Goal: Task Accomplishment & Management: Use online tool/utility

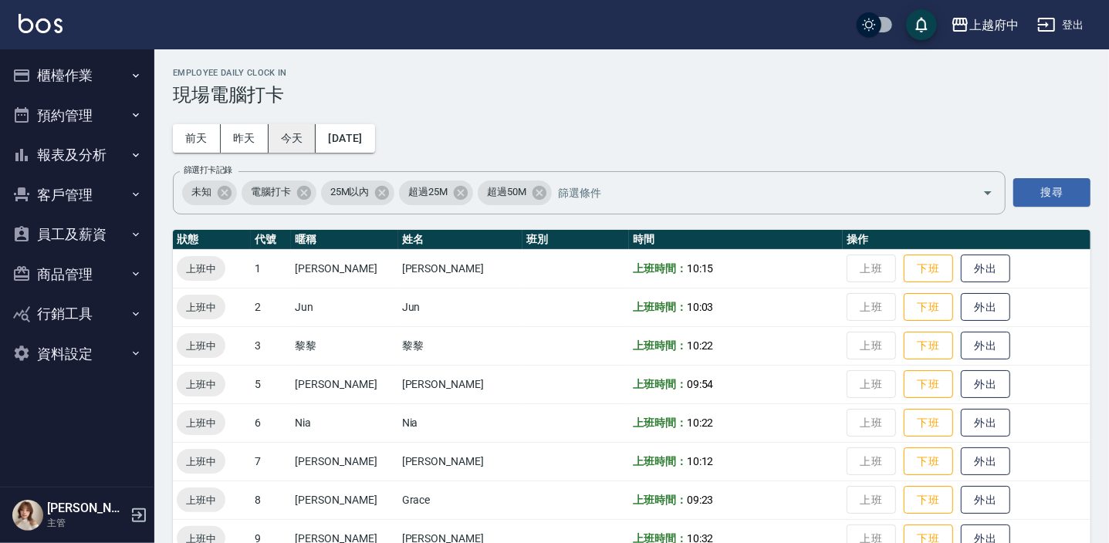
click at [293, 134] on button "今天" at bounding box center [293, 138] width 48 height 29
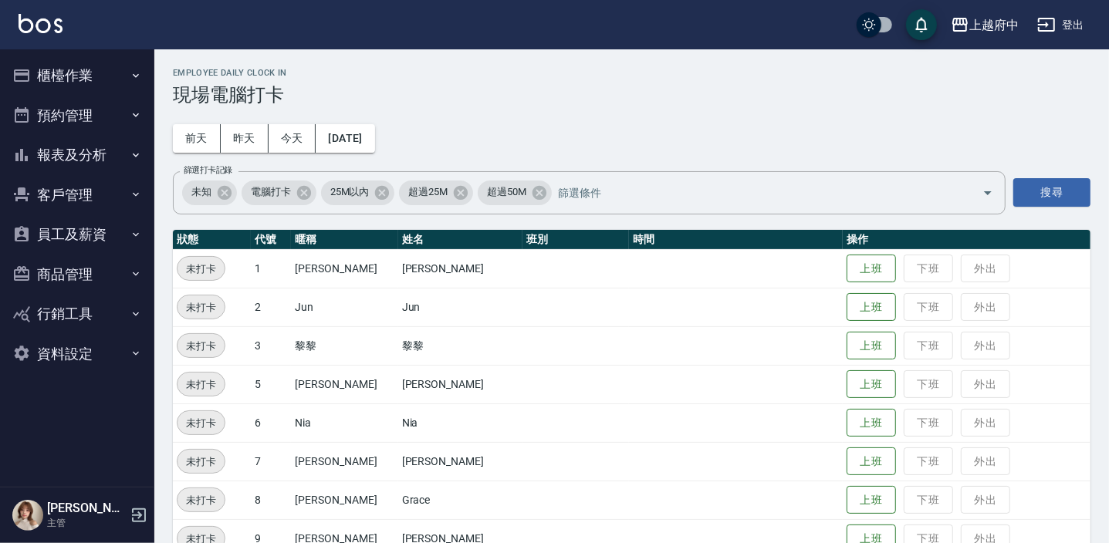
scroll to position [280, 0]
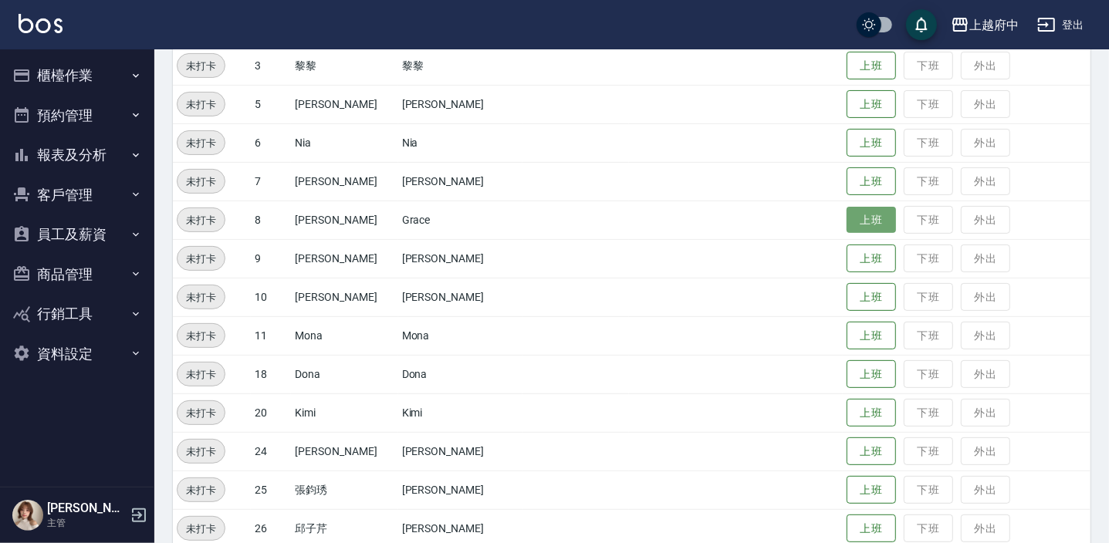
click at [846, 216] on button "上班" at bounding box center [870, 220] width 49 height 27
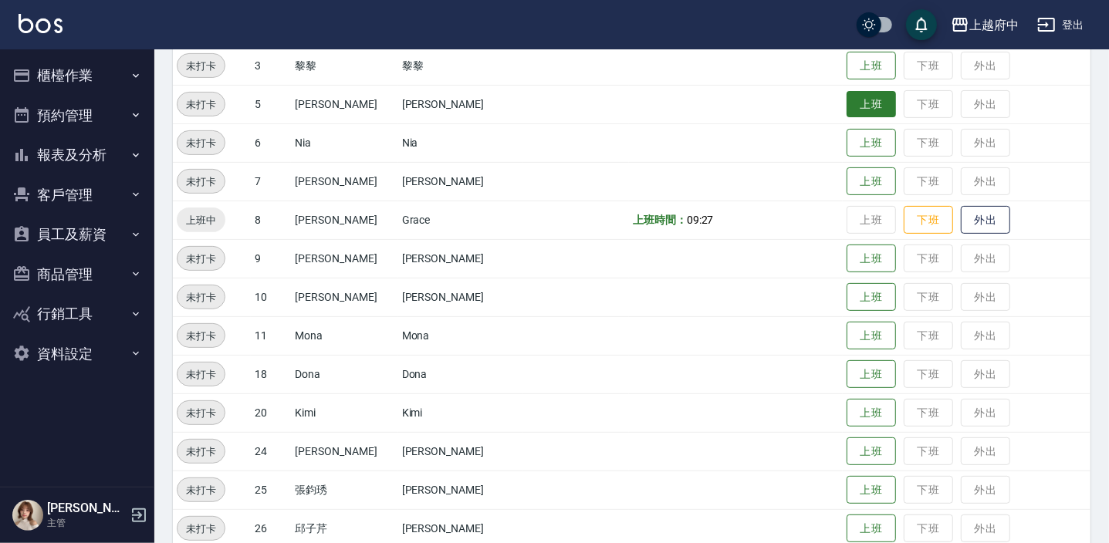
click at [856, 93] on button "上班" at bounding box center [870, 104] width 49 height 27
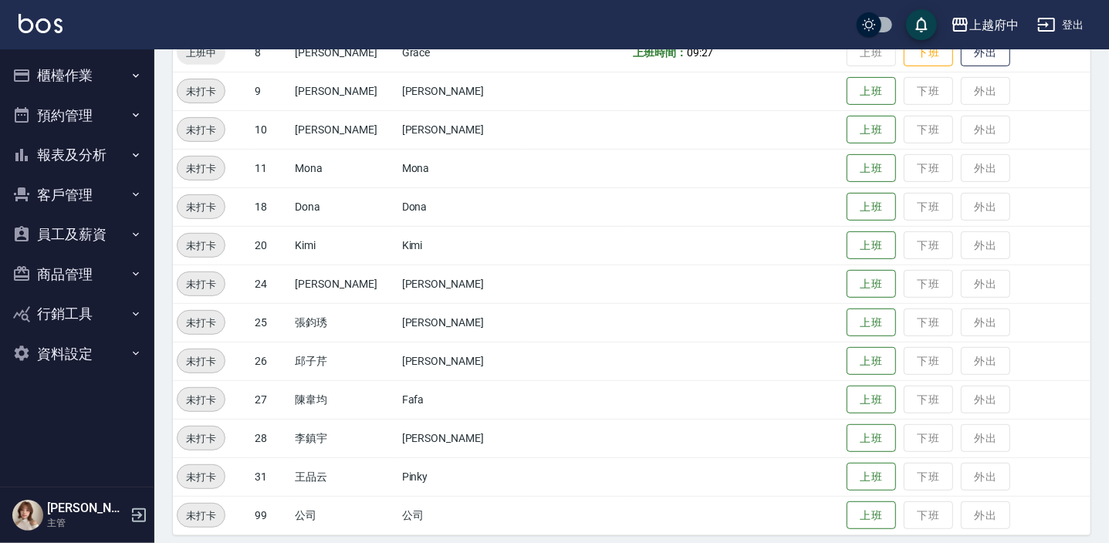
scroll to position [458, 0]
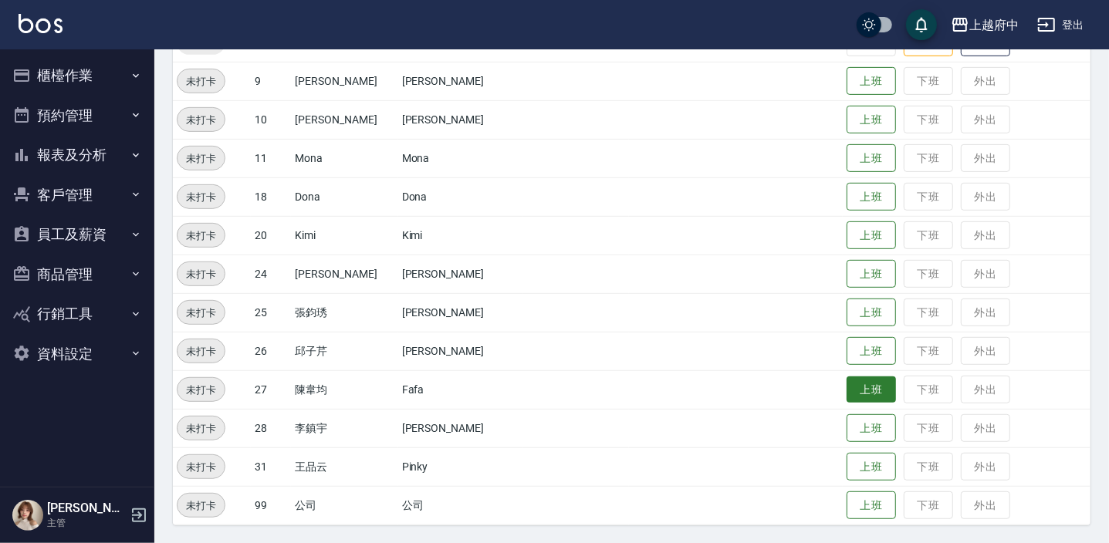
click at [846, 392] on button "上班" at bounding box center [870, 390] width 49 height 27
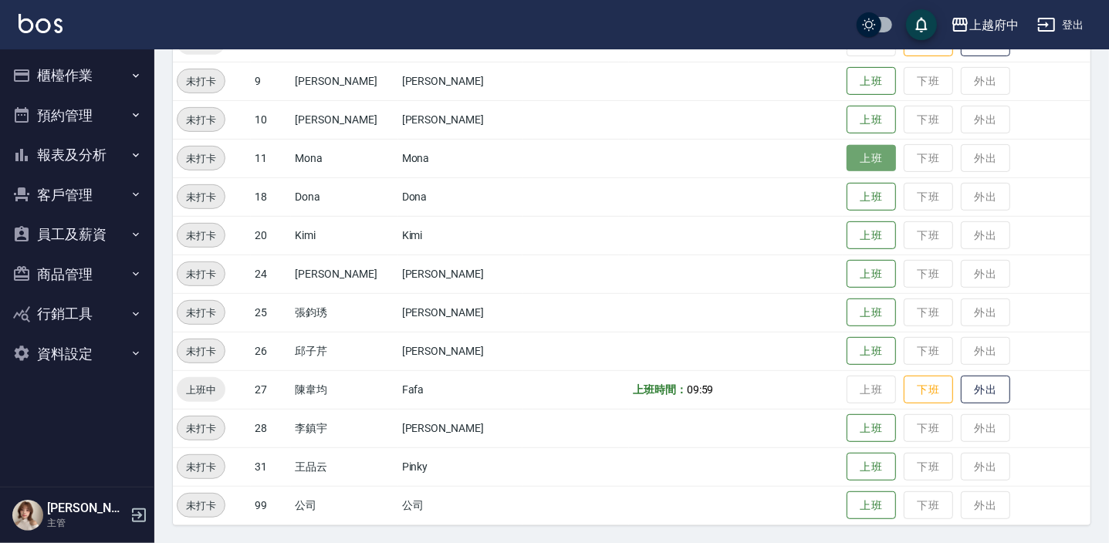
click at [858, 162] on button "上班" at bounding box center [870, 158] width 49 height 27
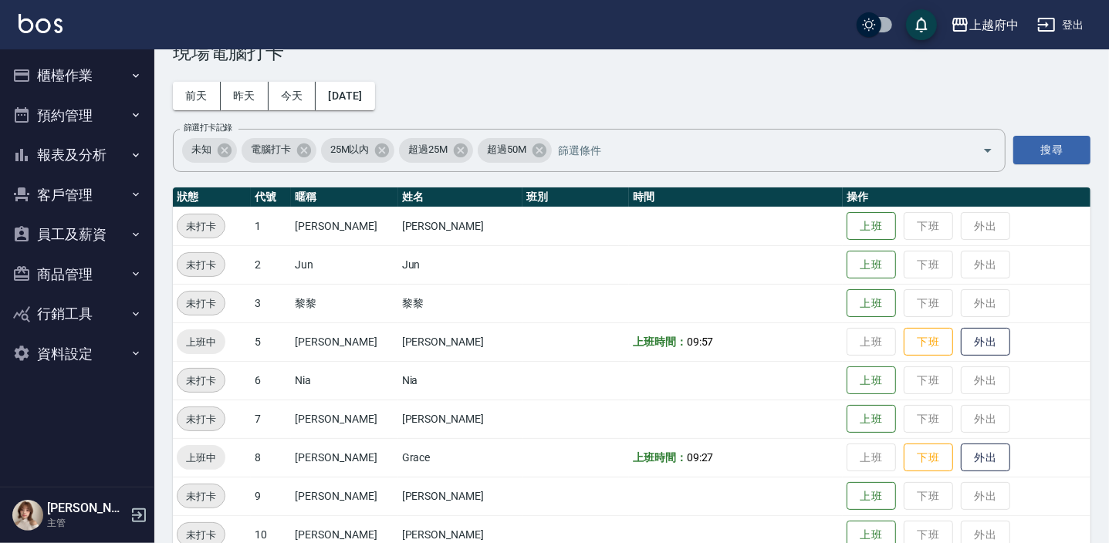
scroll to position [0, 0]
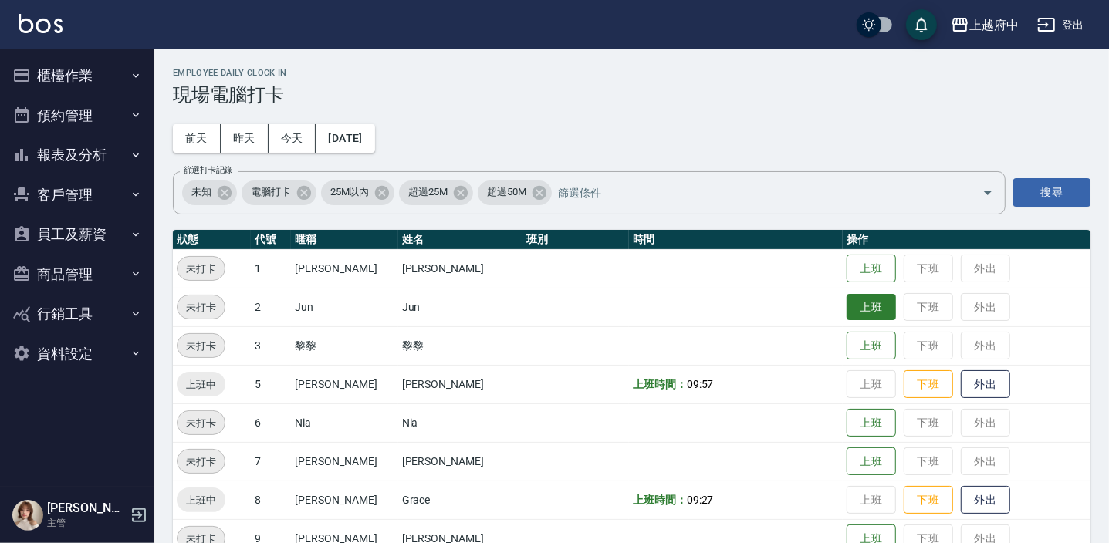
click at [857, 305] on button "上班" at bounding box center [870, 307] width 49 height 27
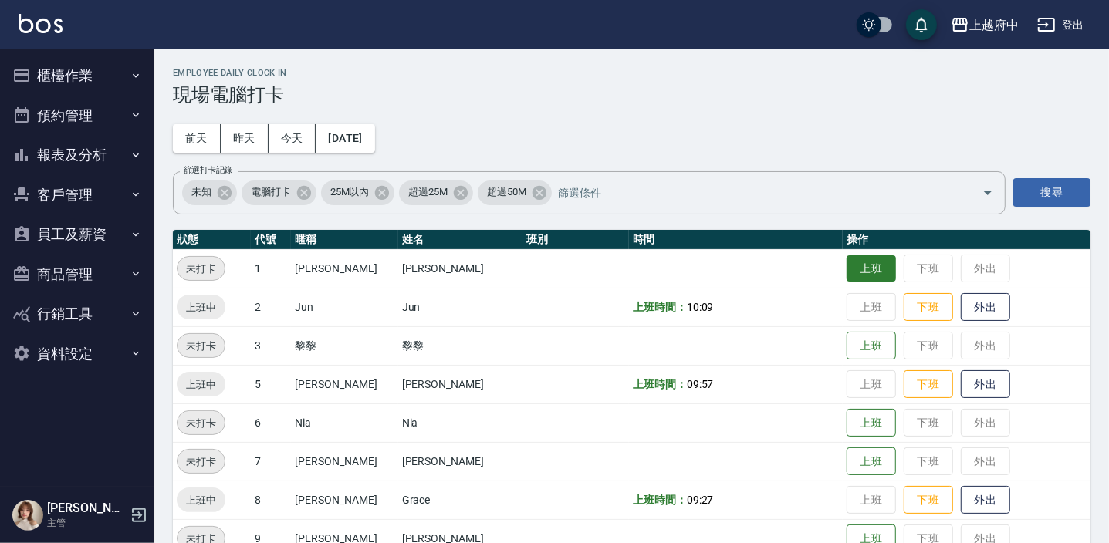
click at [854, 262] on button "上班" at bounding box center [870, 268] width 49 height 27
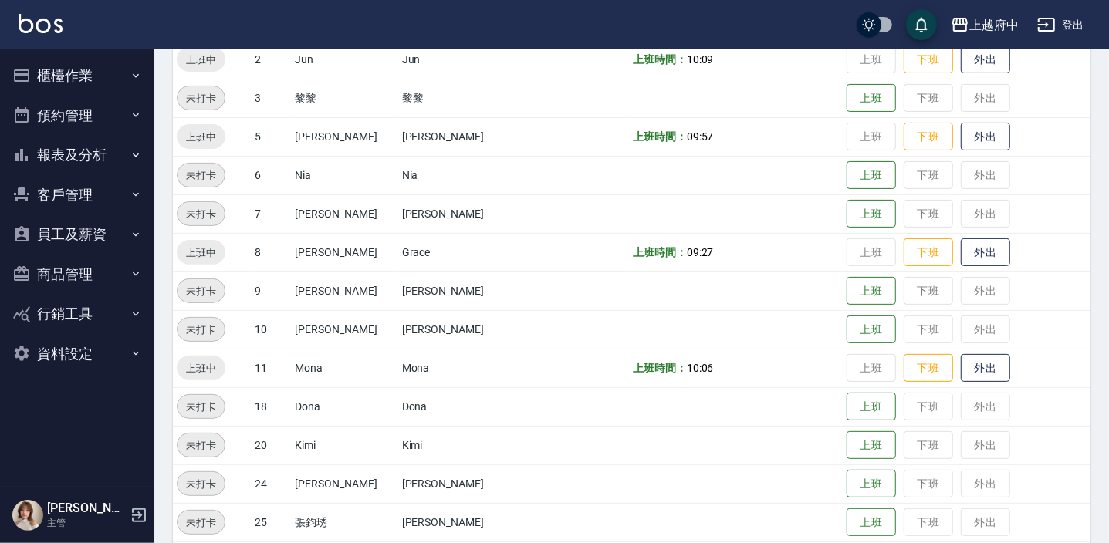
scroll to position [273, 0]
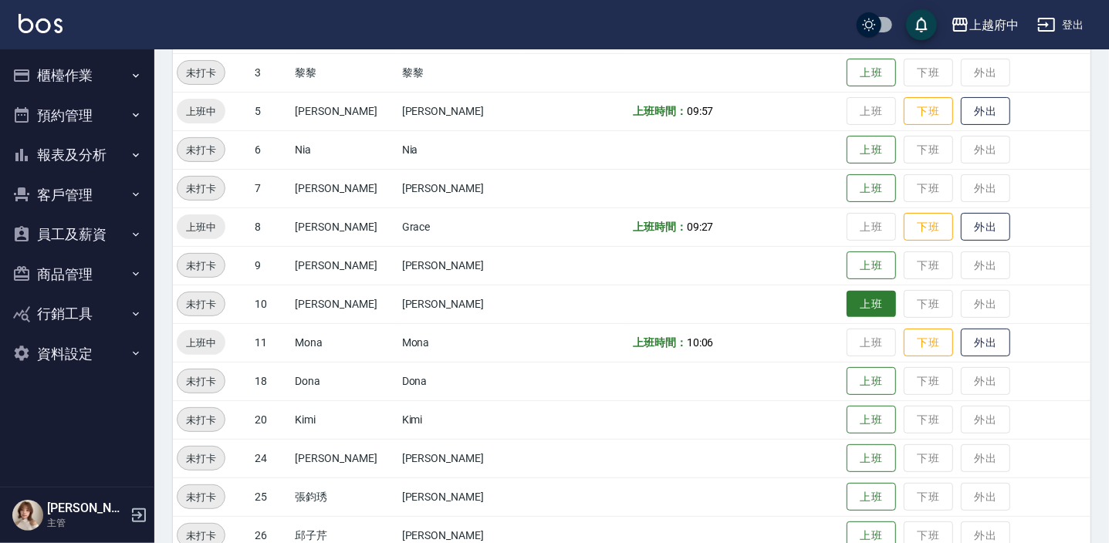
click at [863, 305] on button "上班" at bounding box center [870, 304] width 49 height 27
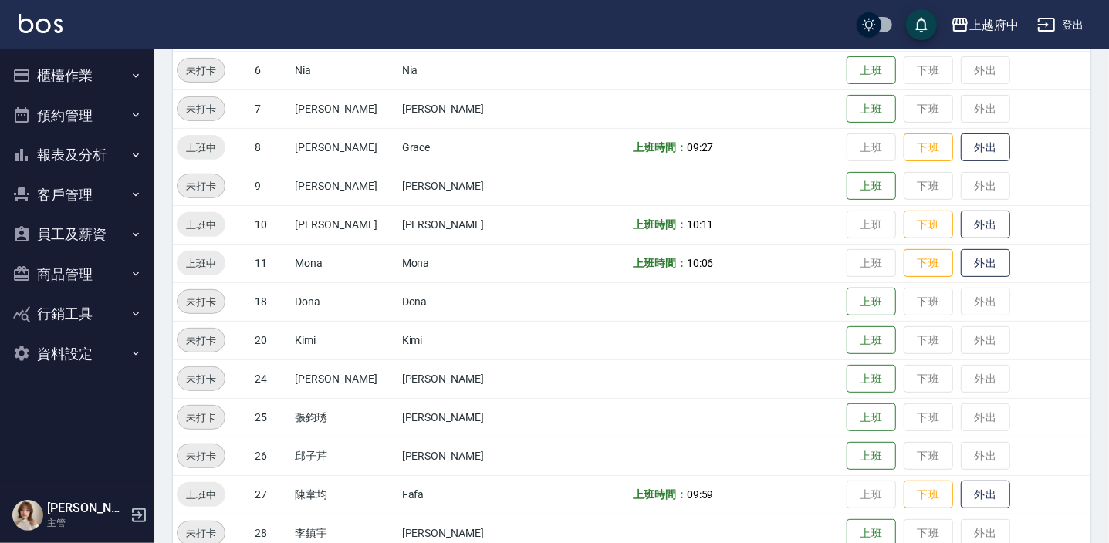
scroll to position [458, 0]
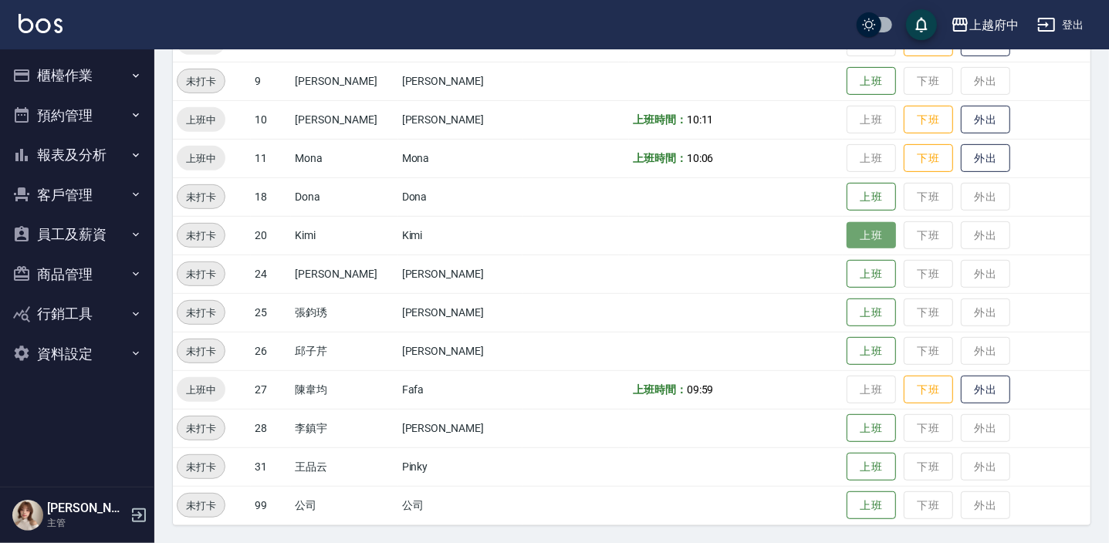
click at [846, 231] on button "上班" at bounding box center [870, 235] width 49 height 27
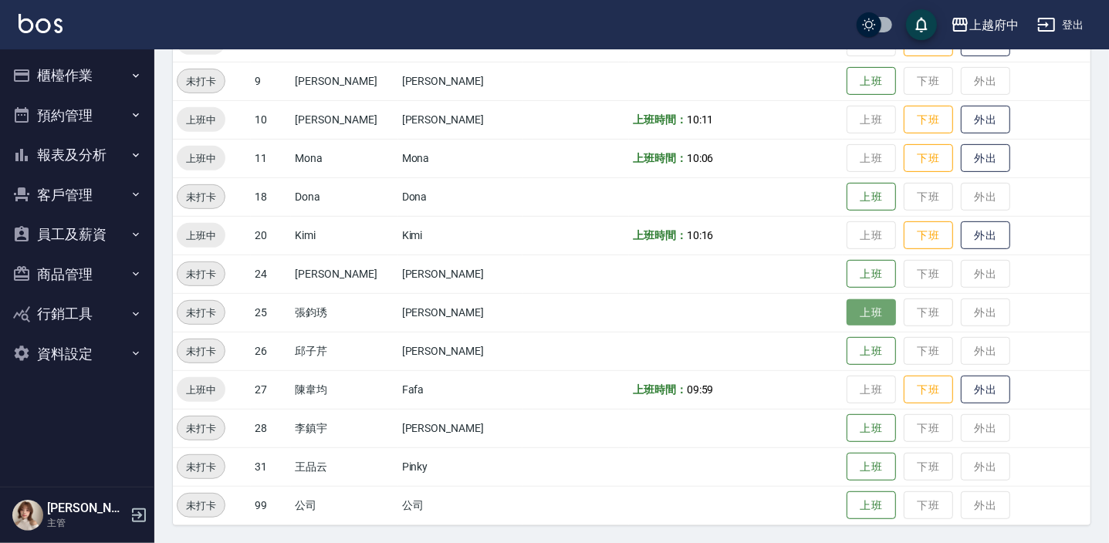
click at [864, 308] on button "上班" at bounding box center [870, 312] width 49 height 27
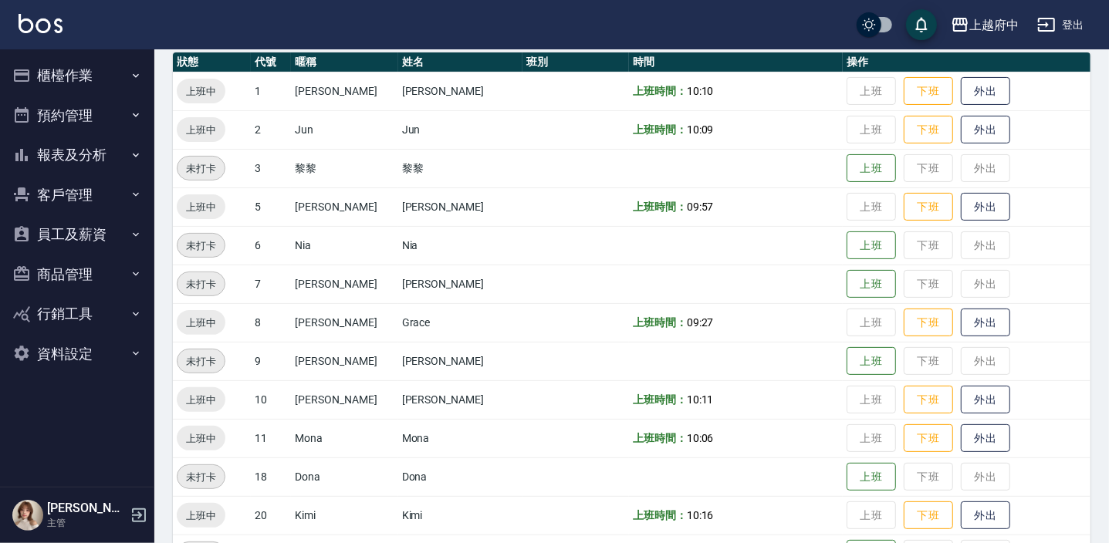
scroll to position [107, 0]
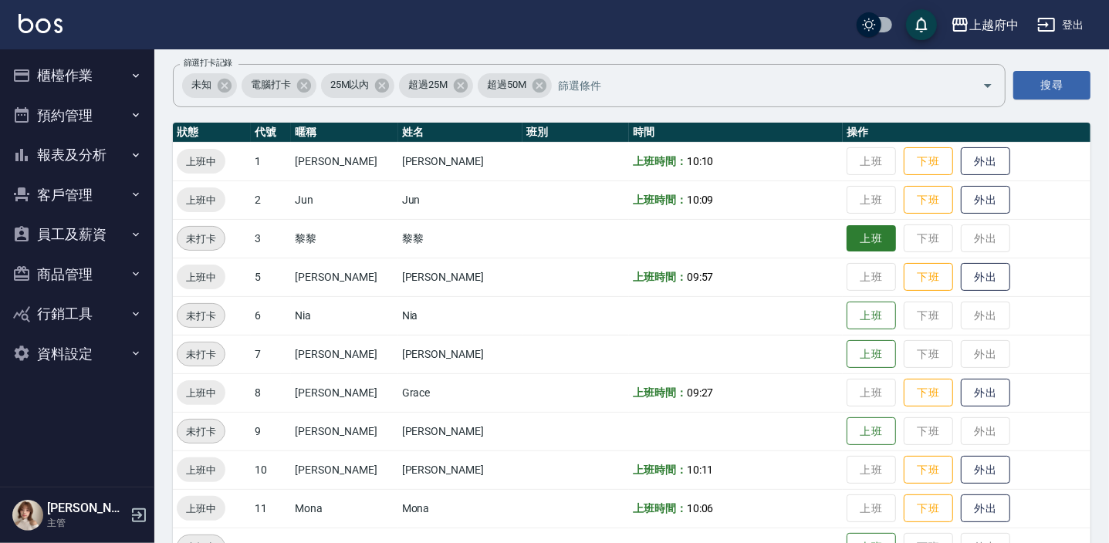
click at [846, 239] on button "上班" at bounding box center [870, 238] width 49 height 27
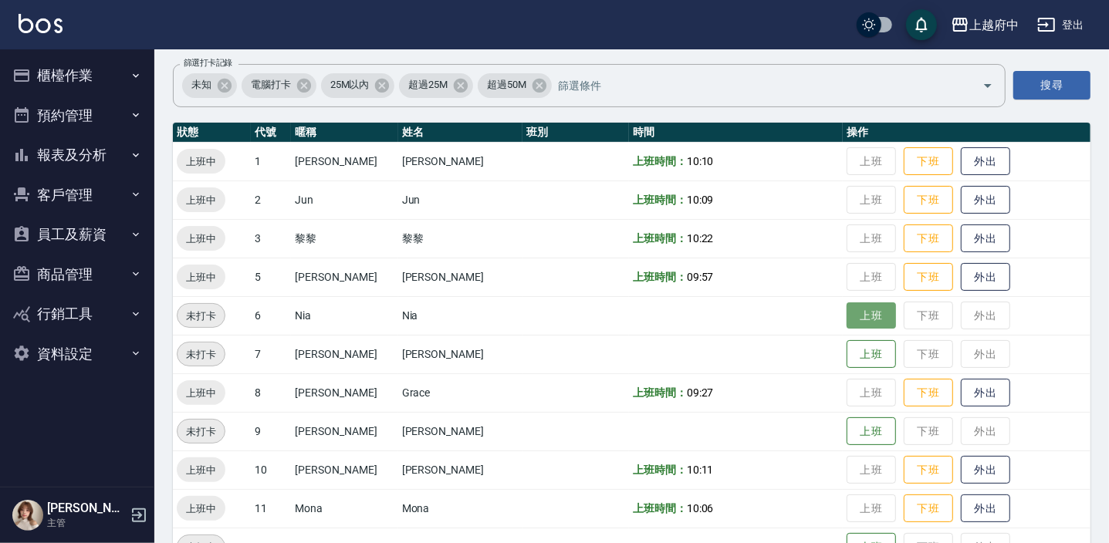
click at [856, 311] on button "上班" at bounding box center [870, 315] width 49 height 27
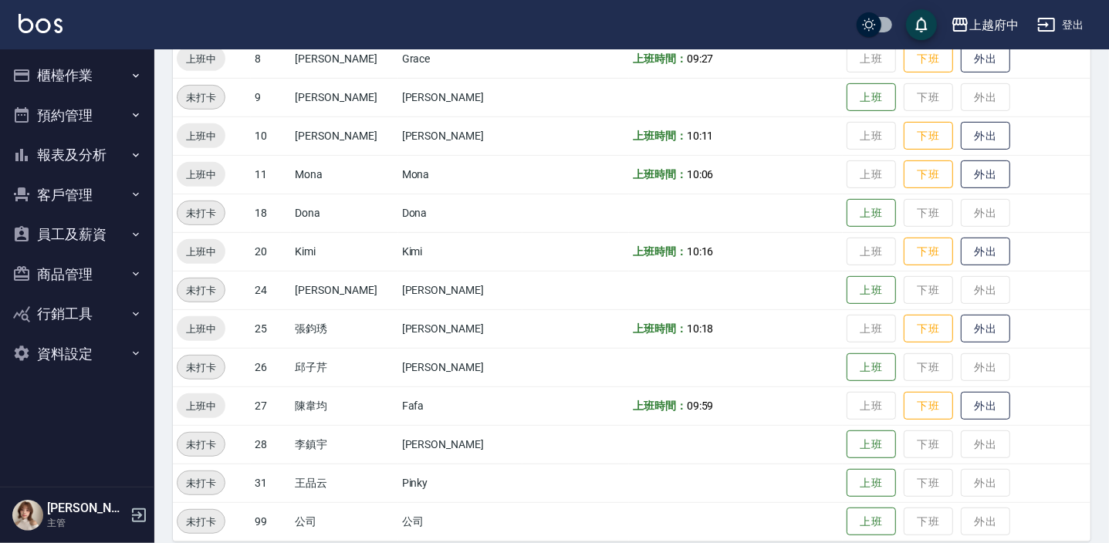
scroll to position [458, 0]
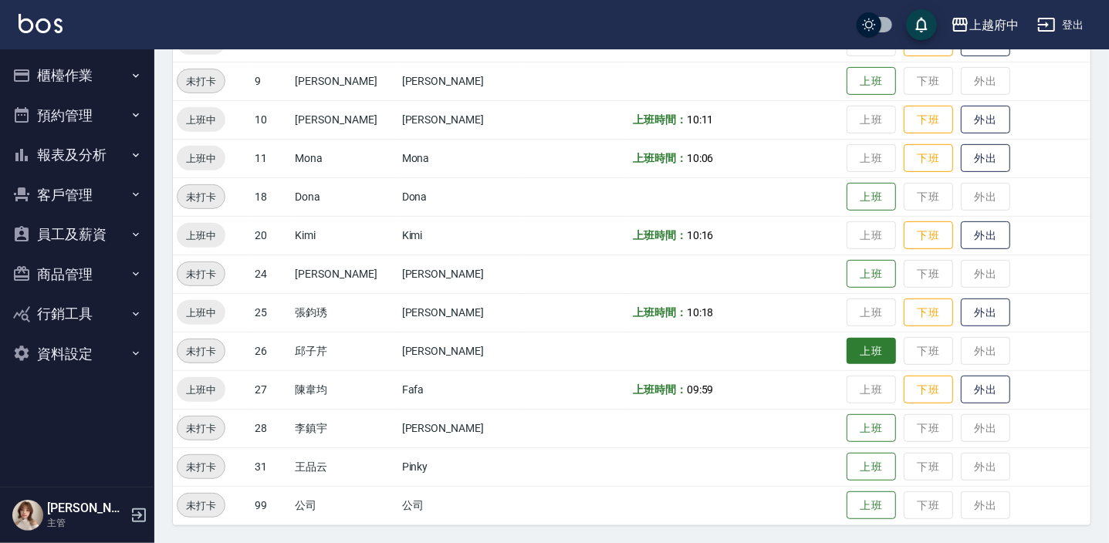
click at [846, 348] on button "上班" at bounding box center [870, 351] width 49 height 27
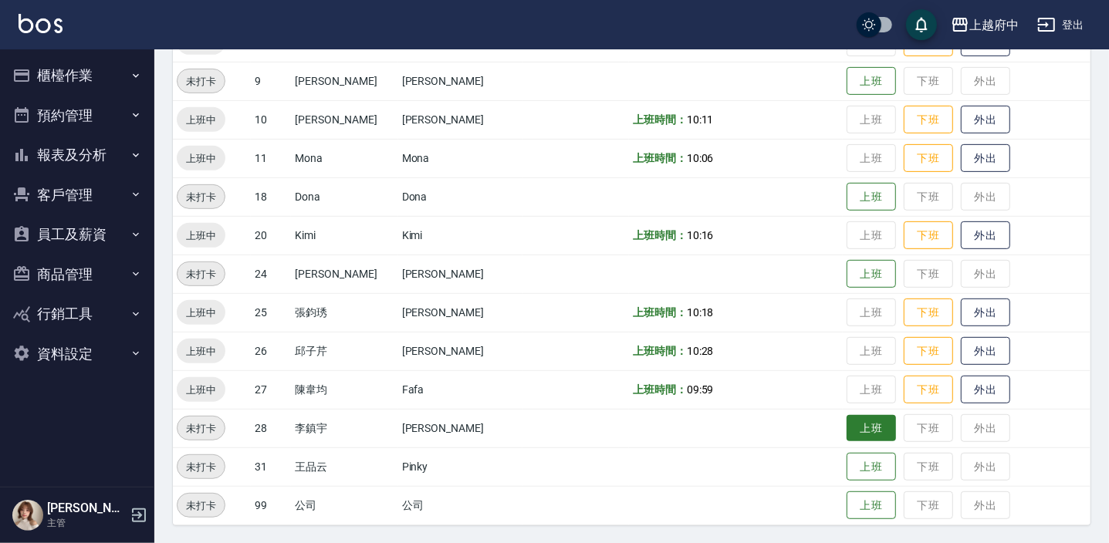
click at [849, 420] on button "上班" at bounding box center [870, 428] width 49 height 27
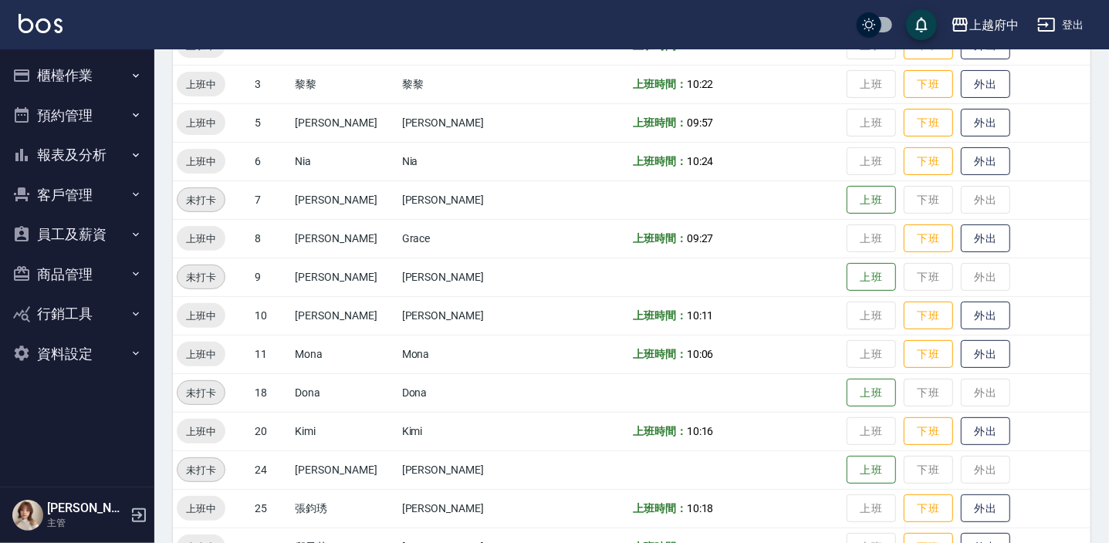
scroll to position [387, 0]
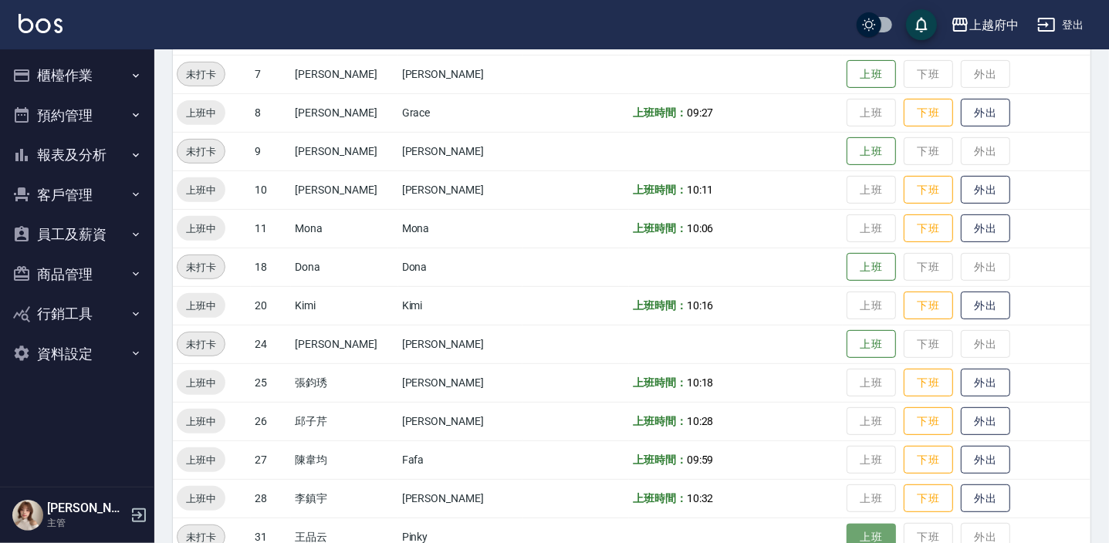
click at [861, 536] on button "上班" at bounding box center [870, 537] width 49 height 27
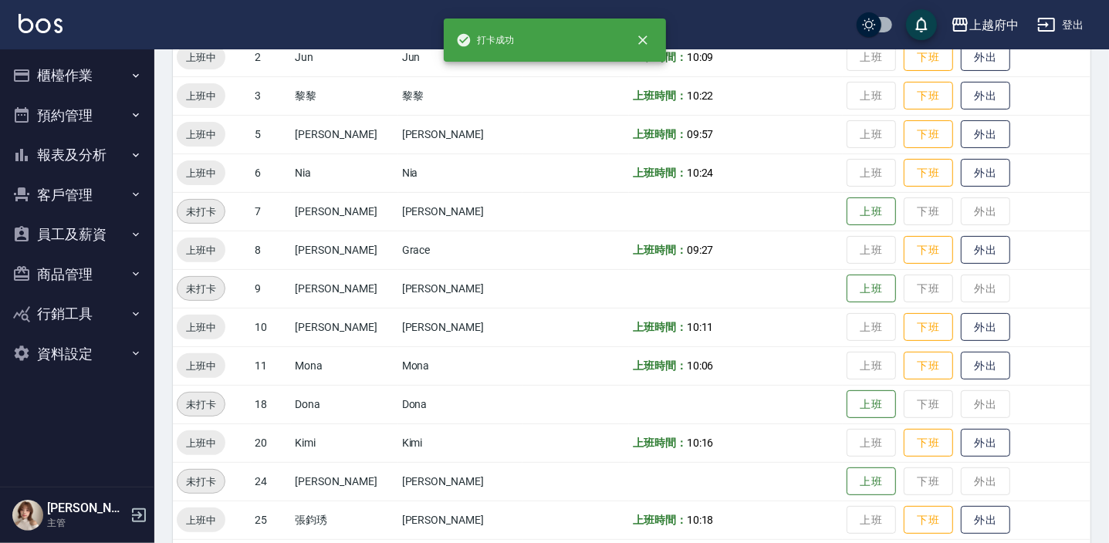
scroll to position [247, 0]
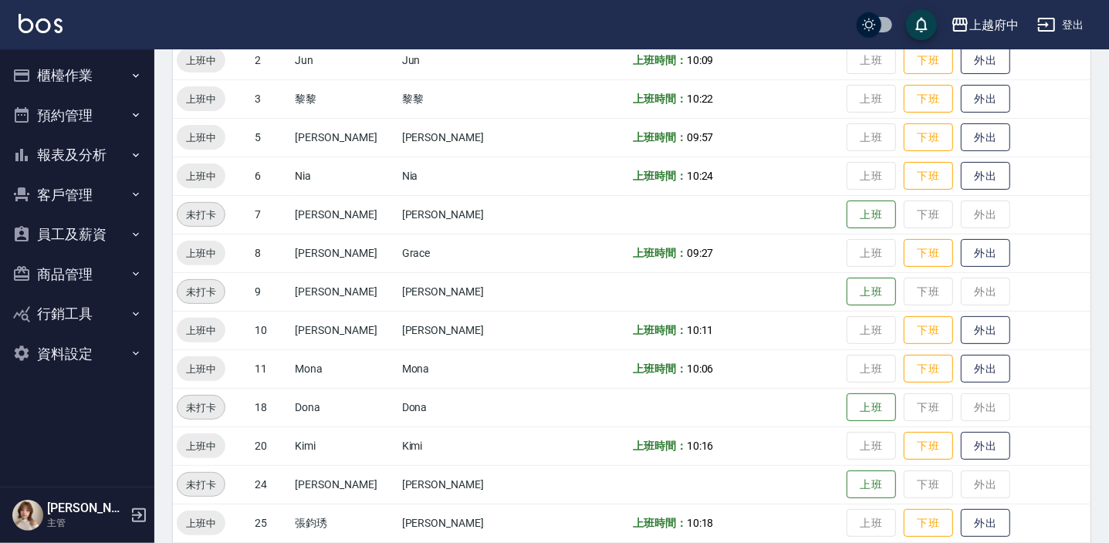
click at [241, 247] on td "上班中" at bounding box center [212, 253] width 78 height 39
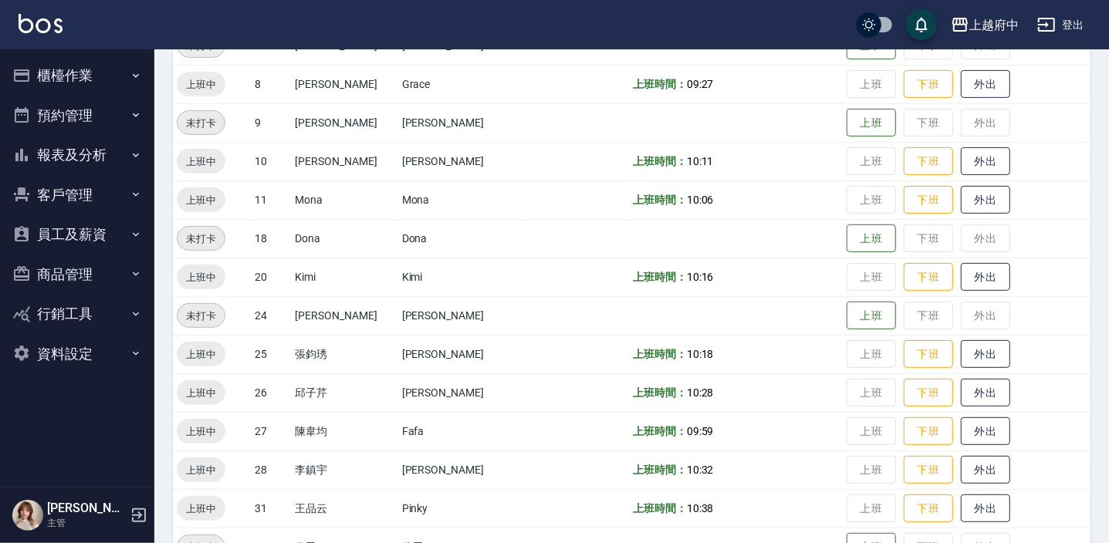
scroll to position [424, 0]
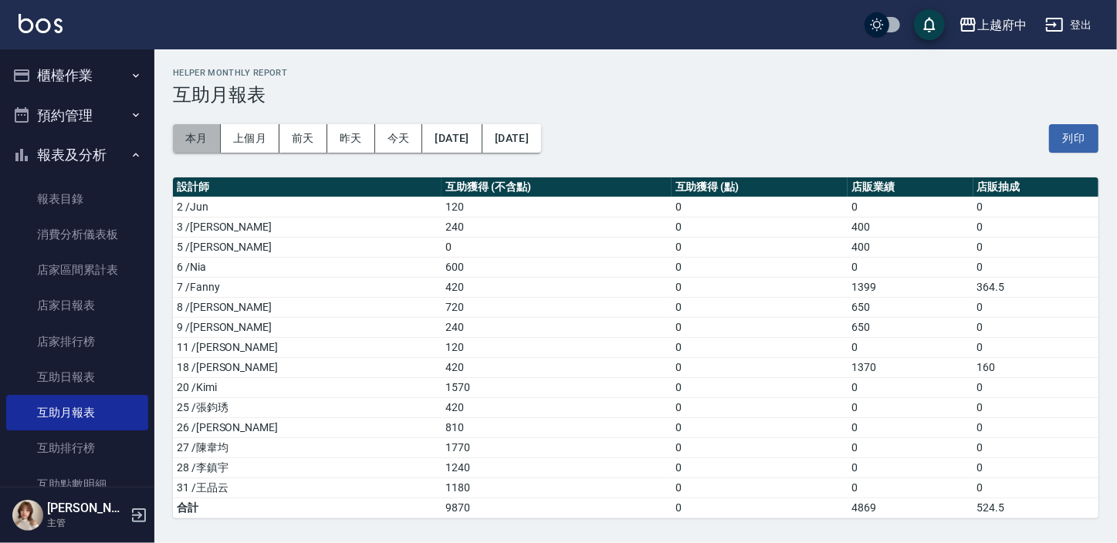
click at [209, 143] on button "本月" at bounding box center [197, 138] width 48 height 29
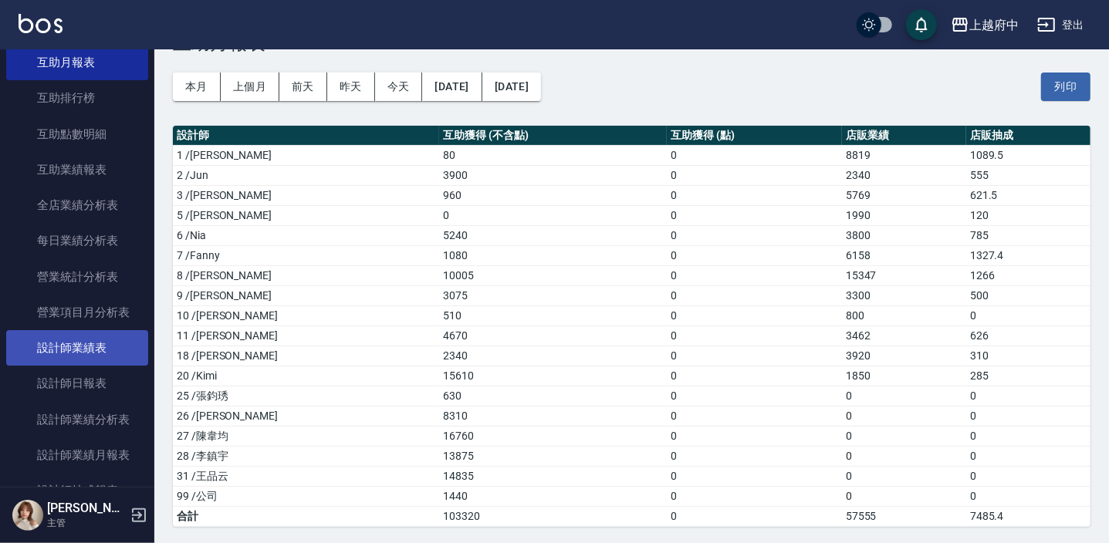
scroll to position [421, 0]
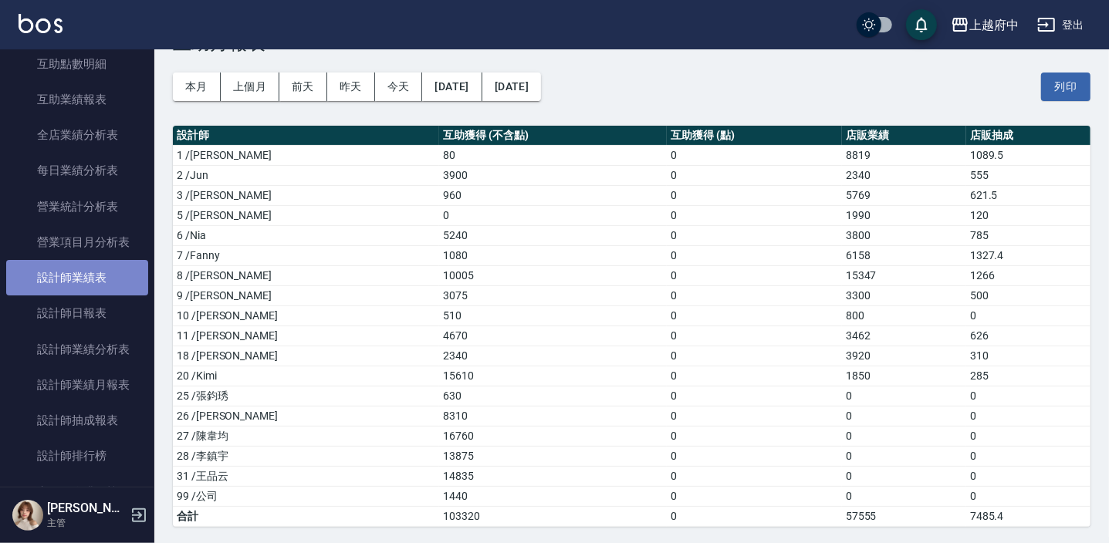
click at [100, 284] on link "設計師業績表" at bounding box center [77, 277] width 142 height 35
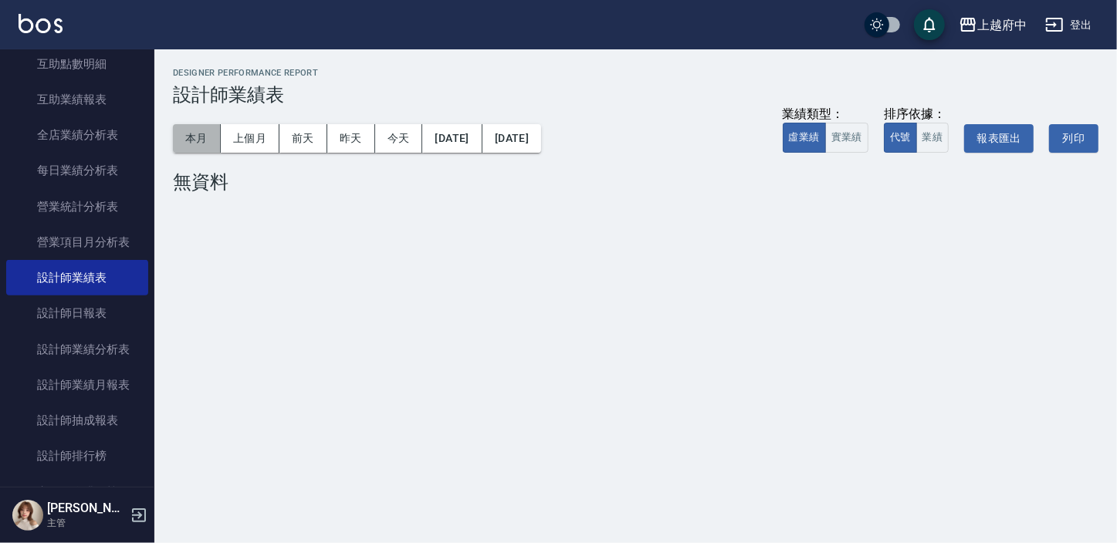
click at [200, 150] on button "本月" at bounding box center [197, 138] width 48 height 29
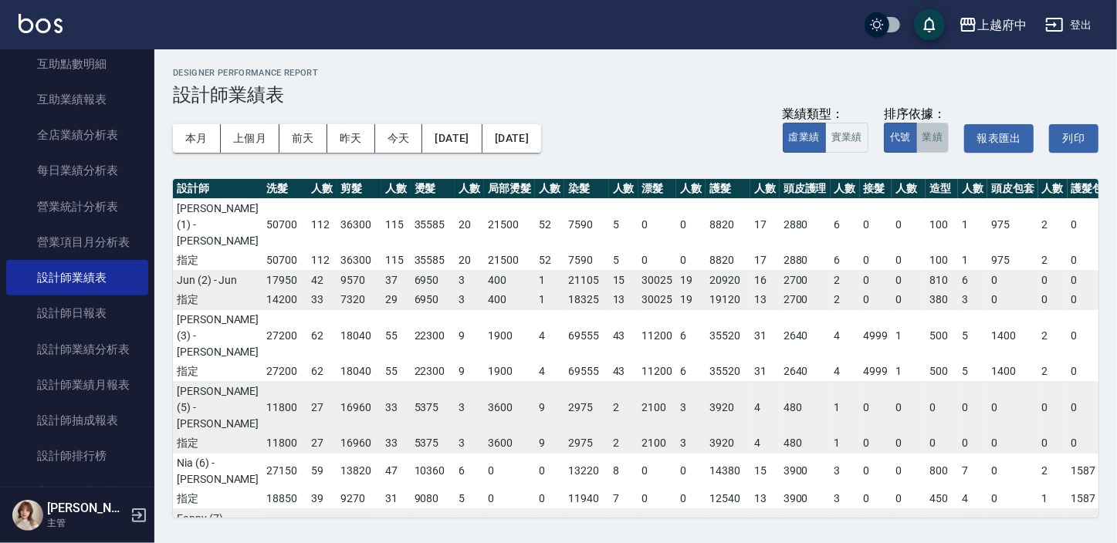
click at [926, 147] on button "業績" at bounding box center [932, 138] width 33 height 30
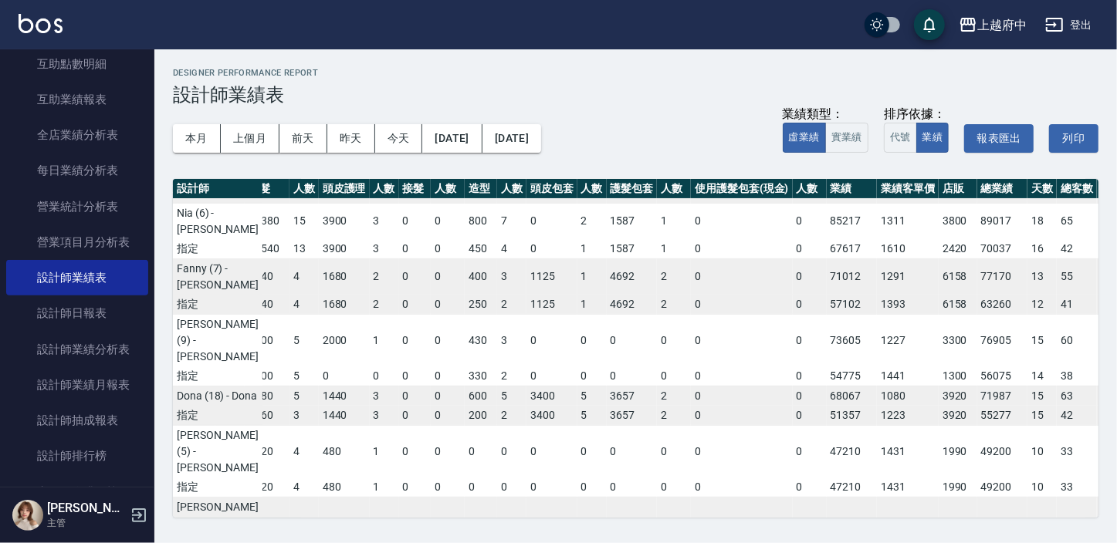
scroll to position [210, 461]
